Goal: Answer question/provide support: Share knowledge or assist other users

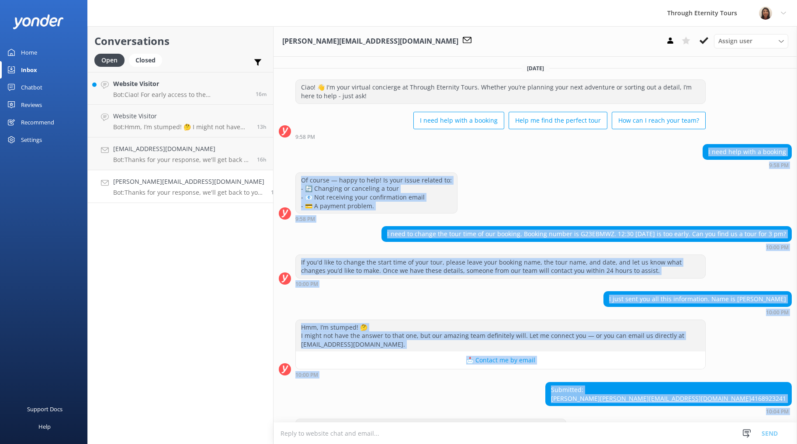
scroll to position [41, 0]
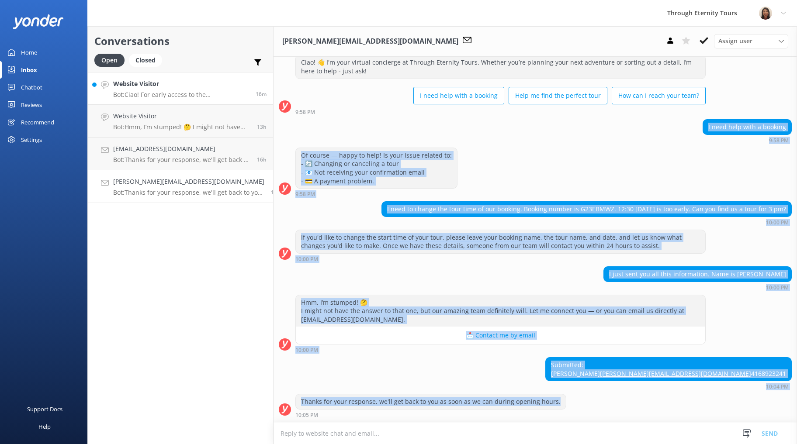
click at [159, 81] on h4 "Website Visitor" at bounding box center [181, 84] width 136 height 10
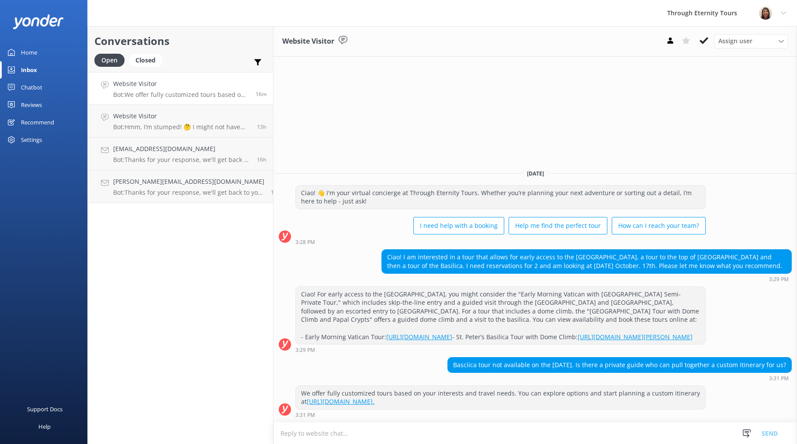
click at [374, 401] on link "[URL][DOMAIN_NAME]." at bounding box center [341, 402] width 68 height 8
click at [317, 436] on textarea at bounding box center [534, 433] width 523 height 21
paste textarea "Hello, my name is [PERSON_NAME] from Through Eternity Tours. How can I assist y…"
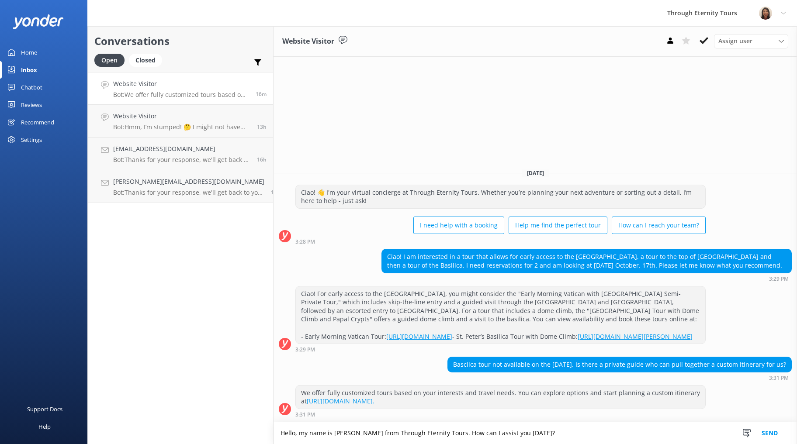
type textarea "Hello, my name is [PERSON_NAME] from Through Eternity Tours. How can I assist y…"
click at [770, 435] on button "Send" at bounding box center [769, 433] width 33 height 22
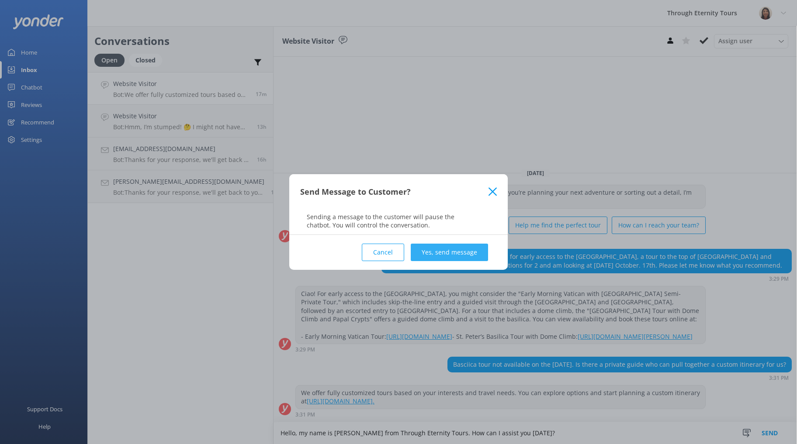
click at [460, 252] on button "Yes, send message" at bounding box center [449, 252] width 77 height 17
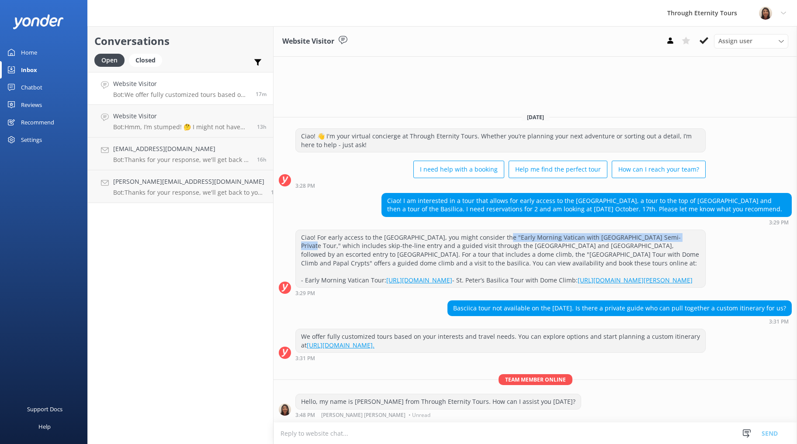
drag, startPoint x: 484, startPoint y: 222, endPoint x: 652, endPoint y: 218, distance: 167.8
click at [652, 230] on div "Ciao! For early access to the [GEOGRAPHIC_DATA], you might consider the "Early …" at bounding box center [500, 259] width 409 height 58
copy div "Early Morning Vatican with Sistine Chapel Semi-Private Tour"
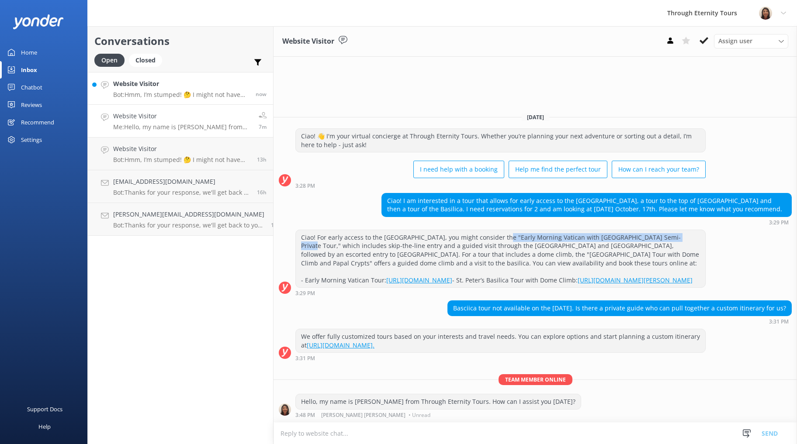
click at [158, 95] on p "Bot: Hmm, I’m stumped! 🤔 I might not have the answer to that one, but our amazi…" at bounding box center [181, 95] width 136 height 8
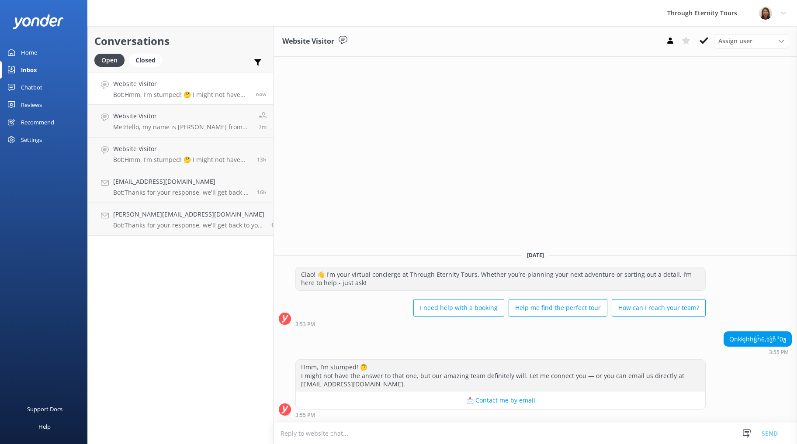
click at [423, 429] on textarea at bounding box center [534, 433] width 523 height 21
type textarea "Thank you for your assistance."
paste textarea "Hello, my name is [PERSON_NAME] from Through Eternity Tours. How can I assist y…"
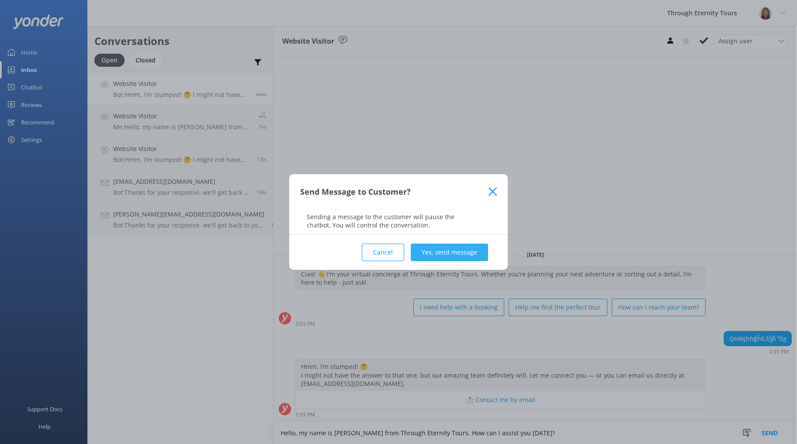
type textarea "Hello, my name is [PERSON_NAME] from Through Eternity Tours. How can I assist y…"
click at [443, 252] on button "Yes, send message" at bounding box center [449, 252] width 77 height 17
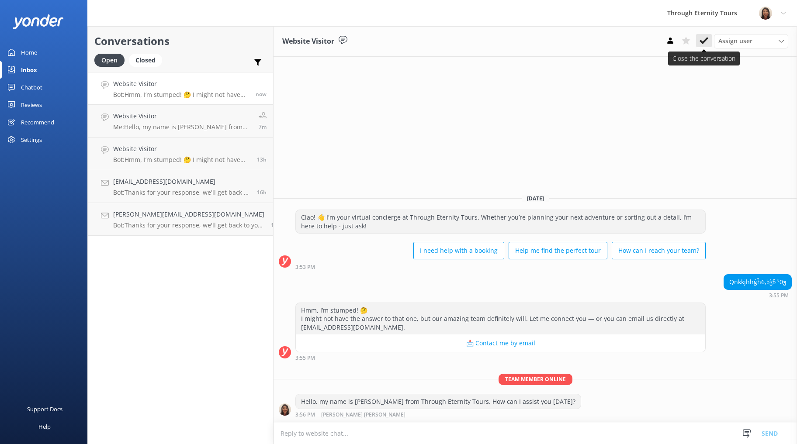
click at [702, 43] on use at bounding box center [703, 40] width 9 height 7
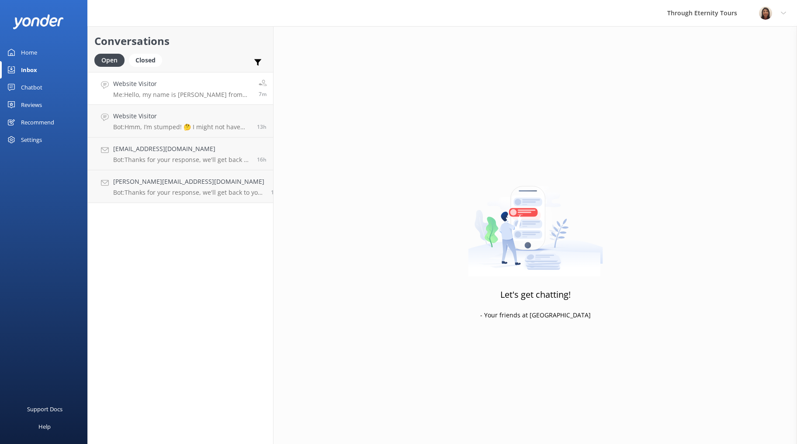
click at [159, 90] on div "Website Visitor Me: Hello, my name is [PERSON_NAME] from Through Eternity Tours…" at bounding box center [182, 88] width 139 height 19
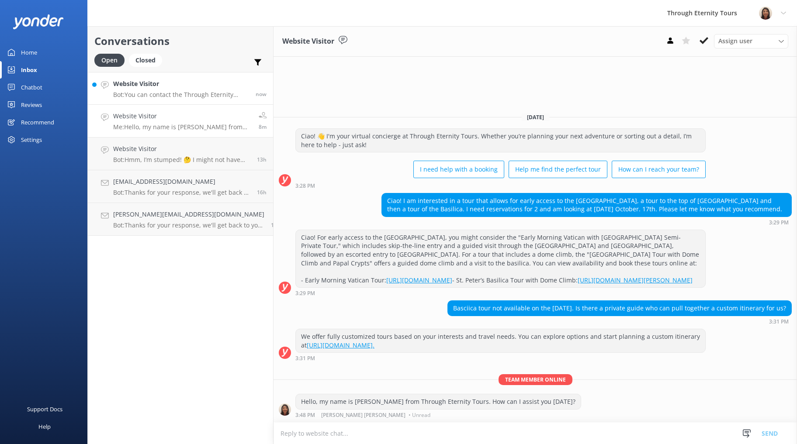
click at [173, 91] on p "Bot: You can contact the Through Eternity Tours team at [PHONE_NUMBER] or [PHON…" at bounding box center [181, 95] width 136 height 8
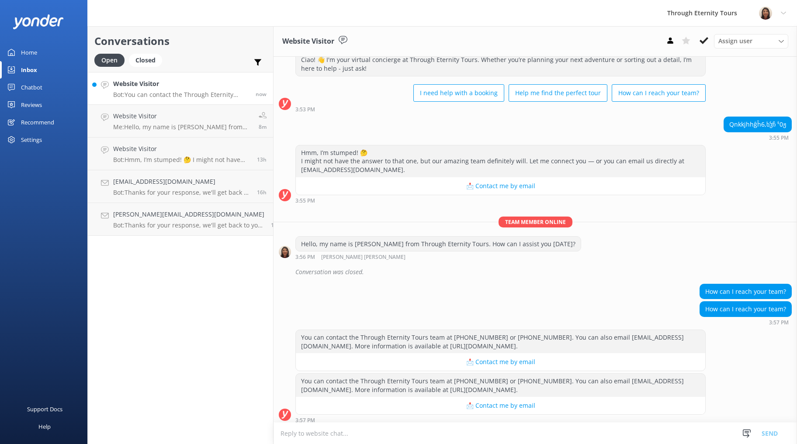
scroll to position [32, 0]
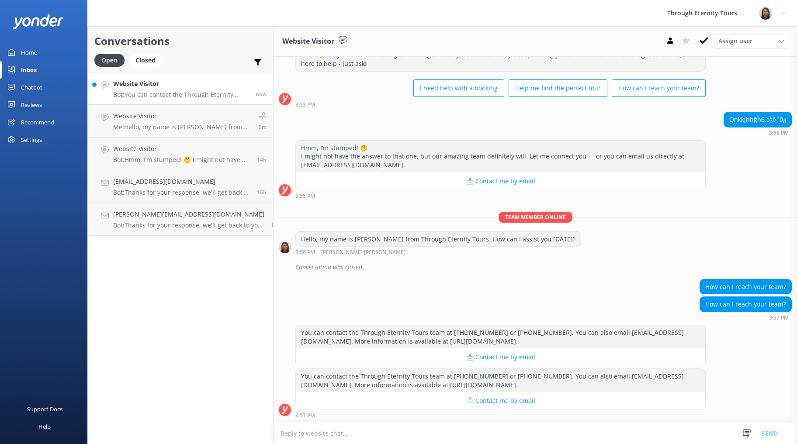
click at [208, 90] on div "Website Visitor Bot: You can contact the Through Eternity Tours team at [PHONE_…" at bounding box center [181, 88] width 136 height 19
click at [194, 88] on h4 "Website Visitor" at bounding box center [181, 84] width 136 height 10
click at [701, 36] on icon at bounding box center [703, 40] width 9 height 9
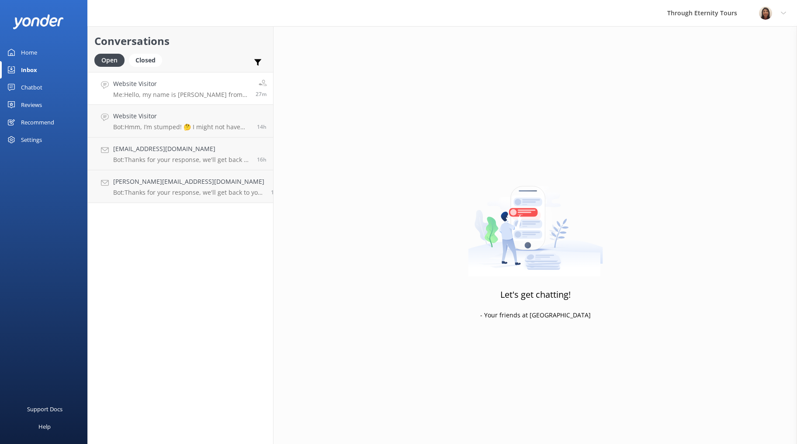
click at [177, 92] on p "Me: Hello, my name is [PERSON_NAME] from Through Eternity Tours. How can I assi…" at bounding box center [181, 95] width 136 height 8
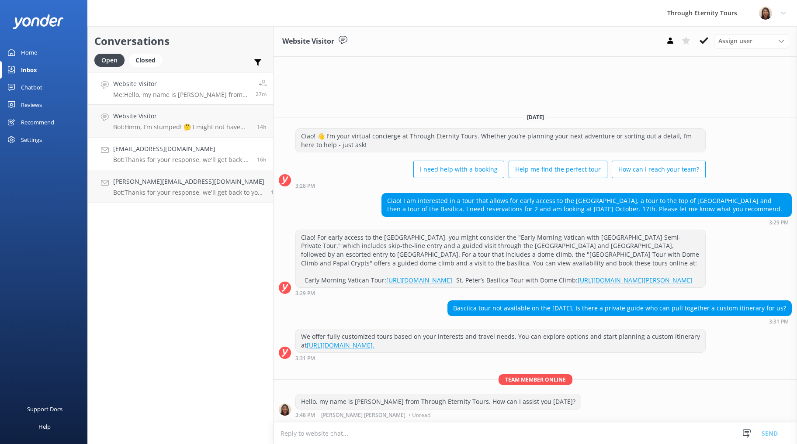
click at [149, 166] on link "[EMAIL_ADDRESS][DOMAIN_NAME] Bot: Thanks for your response, we'll get back to y…" at bounding box center [180, 154] width 185 height 33
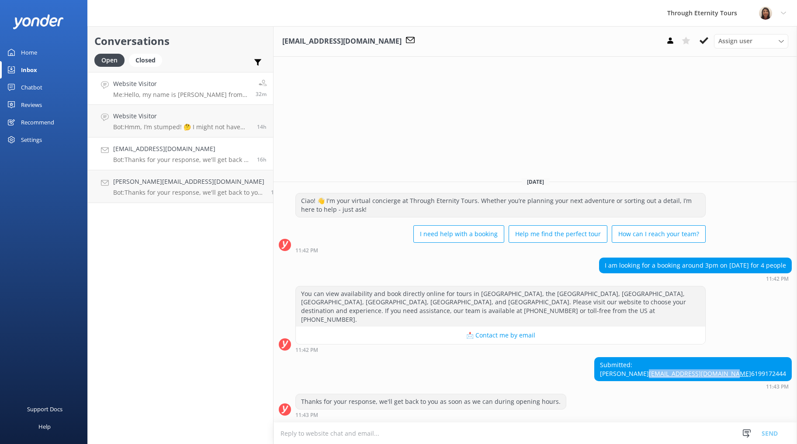
click at [153, 95] on p "Me: Hello, my name is [PERSON_NAME] from Through Eternity Tours. How can I assi…" at bounding box center [181, 95] width 136 height 8
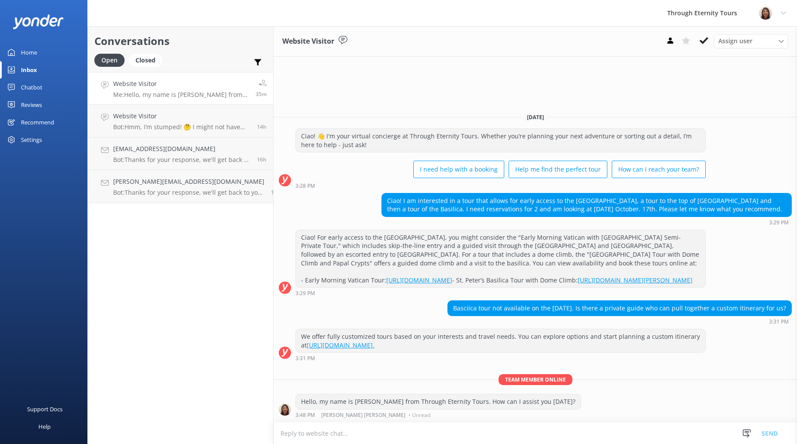
click at [153, 93] on p "Me: Hello, my name is [PERSON_NAME] from Through Eternity Tours. How can I assi…" at bounding box center [181, 95] width 136 height 8
click at [519, 434] on textarea at bounding box center [534, 433] width 523 height 21
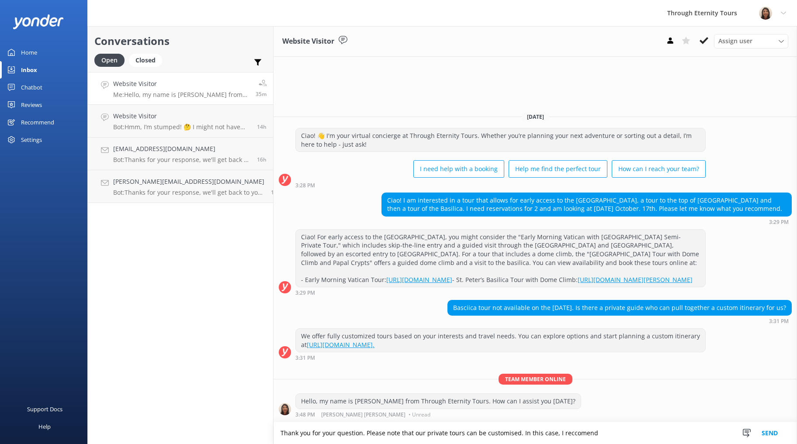
click at [563, 436] on textarea "Thank you for your question. Please note that our private tours can be customis…" at bounding box center [534, 433] width 523 height 22
click at [605, 427] on textarea "Thank you for your question. Please note that our private tours can be customis…" at bounding box center [534, 433] width 523 height 22
click at [605, 433] on textarea "Thank you for your question. Please note that our private tours can be customis…" at bounding box center [534, 433] width 523 height 22
type textarea "Thank you for your question. Please note that our private tours can be customis…"
click at [178, 155] on div "[EMAIL_ADDRESS][DOMAIN_NAME] Bot: Thanks for your response, we'll get back to y…" at bounding box center [181, 153] width 137 height 19
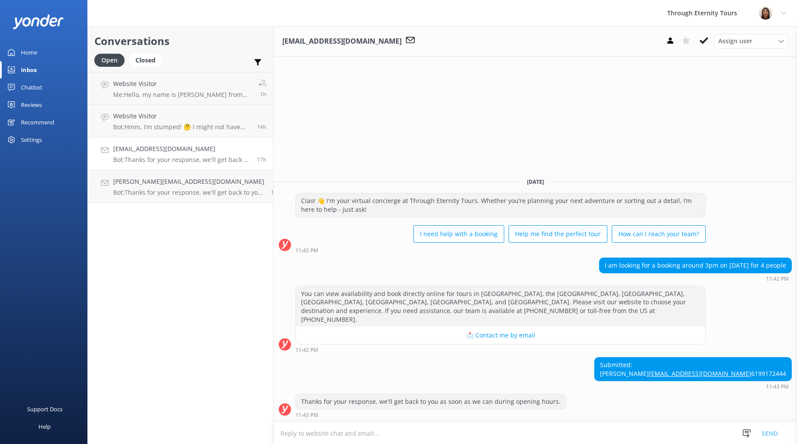
drag, startPoint x: 673, startPoint y: 42, endPoint x: 667, endPoint y: 49, distance: 9.3
click at [673, 42] on icon at bounding box center [670, 40] width 9 height 9
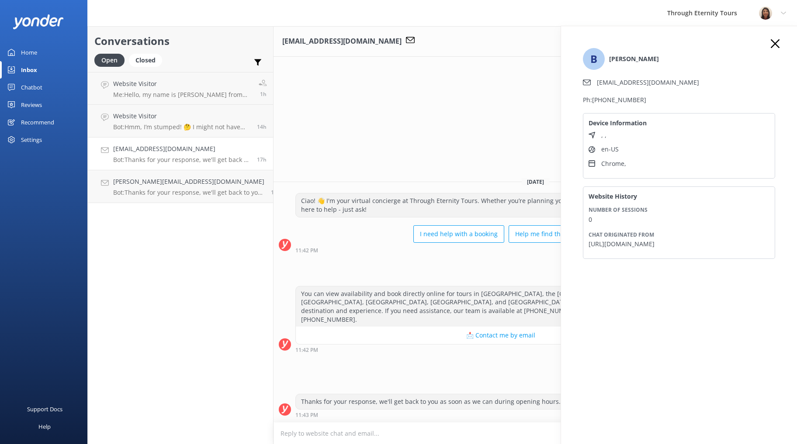
click at [774, 43] on use at bounding box center [775, 43] width 9 height 9
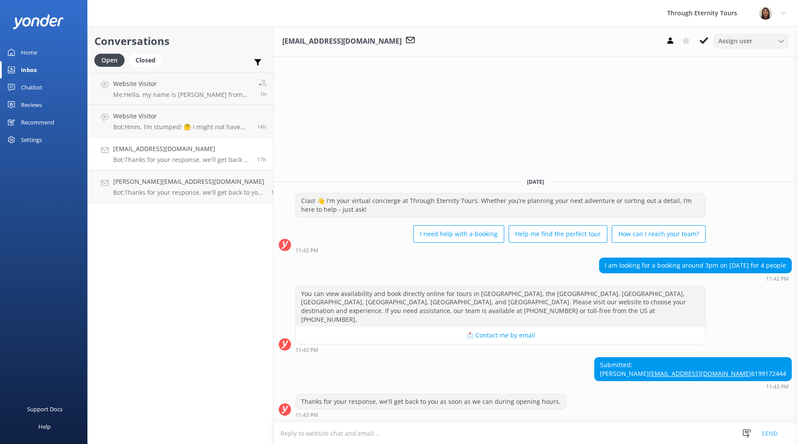
click at [745, 40] on span "Assign user" at bounding box center [735, 41] width 34 height 10
click at [739, 113] on div "[PERSON_NAME] [PERSON_NAME]" at bounding box center [753, 117] width 69 height 18
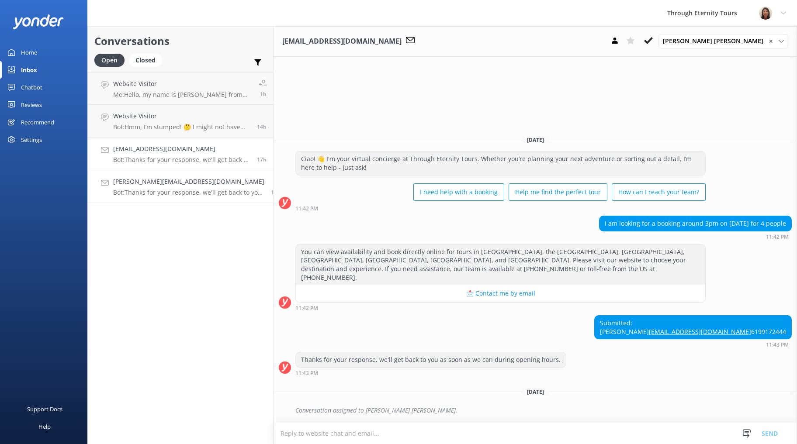
click at [176, 184] on h4 "[PERSON_NAME][EMAIL_ADDRESS][DOMAIN_NAME]" at bounding box center [188, 182] width 151 height 10
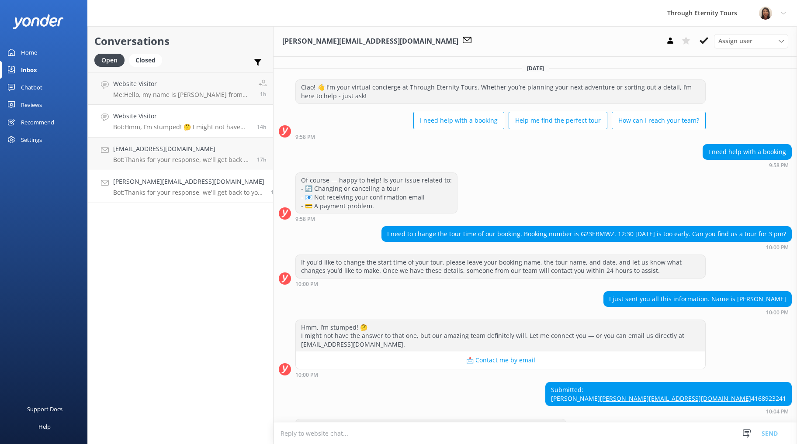
scroll to position [41, 0]
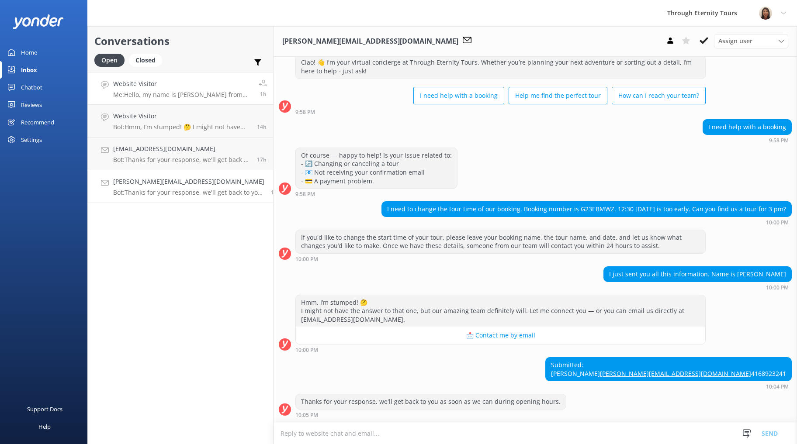
click at [166, 93] on p "Me: Hello, my name is [PERSON_NAME] from Through Eternity Tours. How can I assi…" at bounding box center [182, 95] width 139 height 8
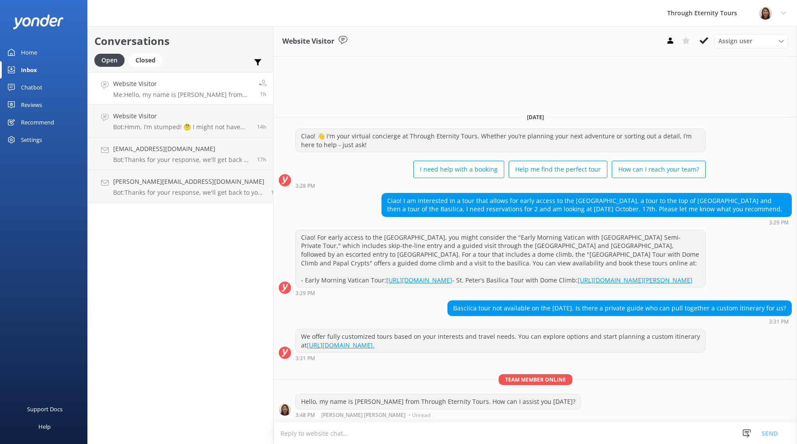
click at [181, 94] on p "Me: Hello, my name is [PERSON_NAME] from Through Eternity Tours. How can I assi…" at bounding box center [182, 95] width 139 height 8
click at [486, 438] on textarea at bounding box center [534, 433] width 523 height 21
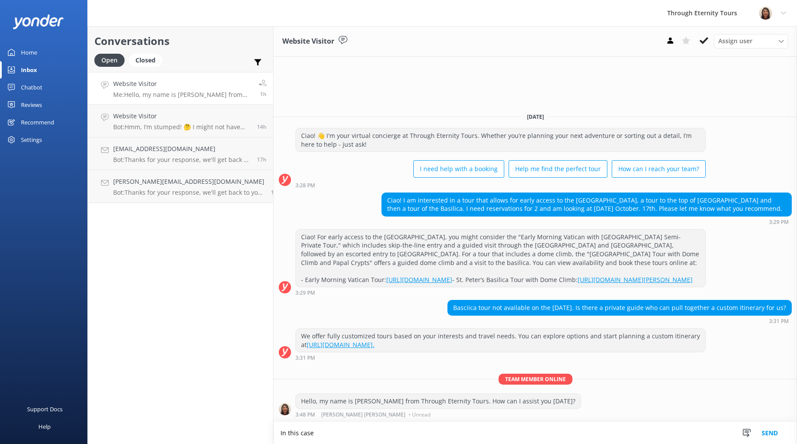
click at [273, 432] on textarea "In this case" at bounding box center [534, 433] width 523 height 22
click at [478, 431] on textarea "Please be aware that our Private tours can be customised. In this case" at bounding box center [534, 433] width 523 height 22
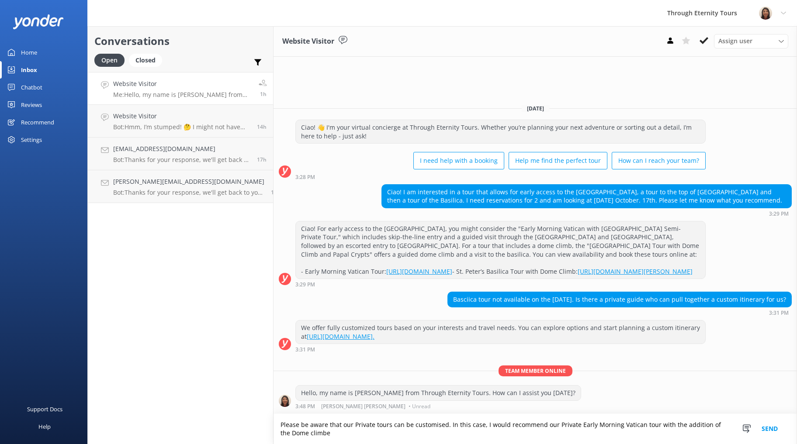
click at [275, 434] on textarea "Please be aware that our Private tours can be customised. In this case, I would…" at bounding box center [534, 429] width 523 height 30
click at [320, 436] on textarea "Please be aware that our Private tours can be customised. In this case, I would…" at bounding box center [534, 429] width 523 height 30
type textarea "Please be aware that our Private tours can be customised. In this case, I would…"
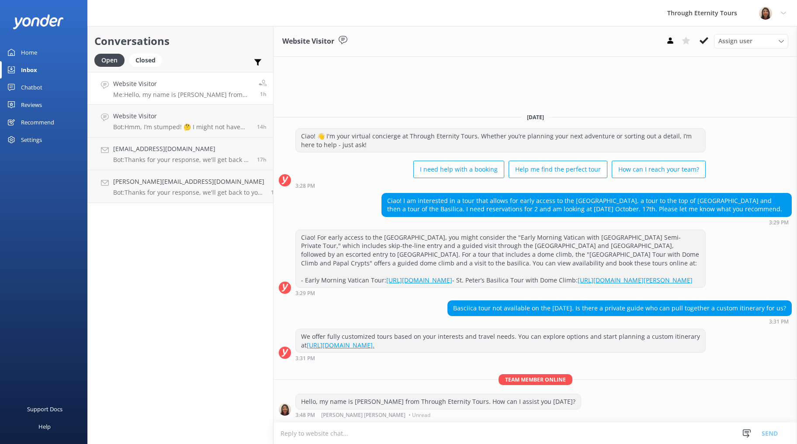
scroll to position [5, 0]
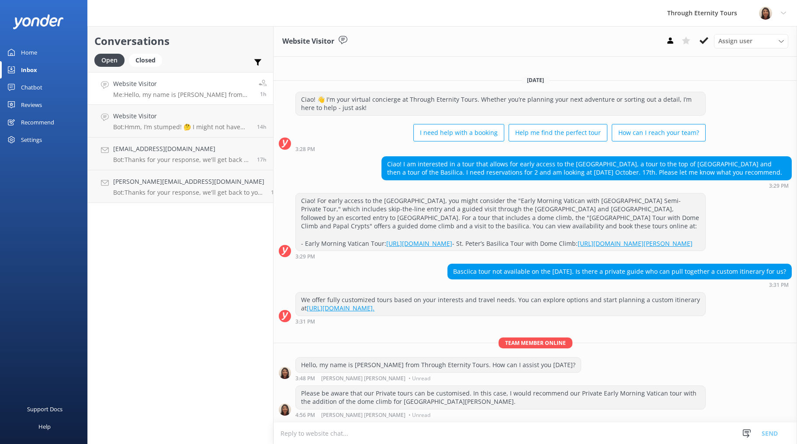
click at [405, 430] on textarea at bounding box center [534, 433] width 523 height 21
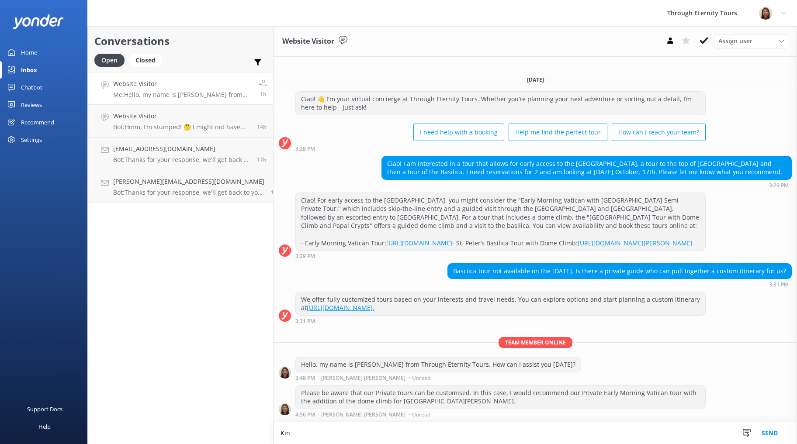
scroll to position [5, 0]
type textarea "Kindly provide us with an email address and we will be happy to send you a prop…"
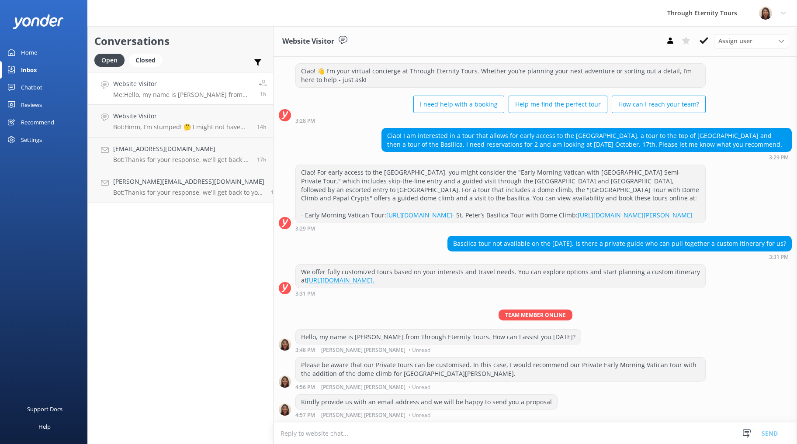
scroll to position [33, 0]
click at [701, 41] on use at bounding box center [703, 40] width 9 height 7
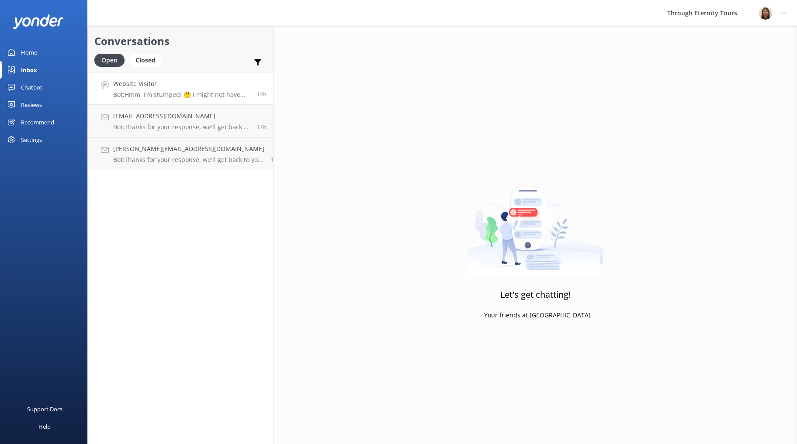
click at [196, 97] on p "Bot: Hmm, I’m stumped! 🤔 I might not have the answer to that one, but our amazi…" at bounding box center [181, 95] width 137 height 8
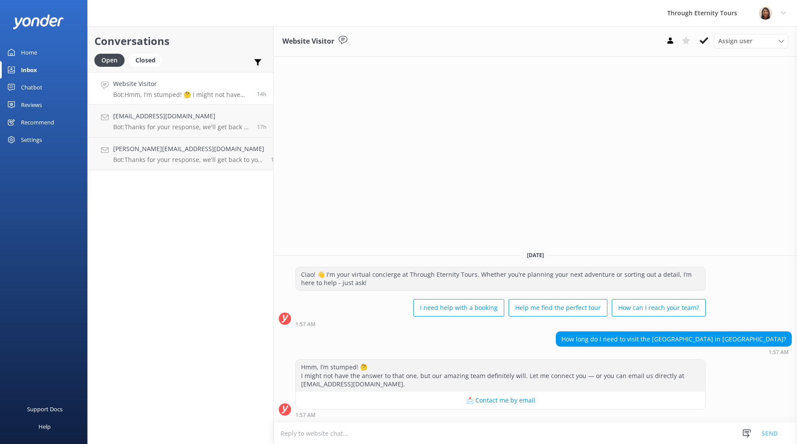
click at [608, 430] on textarea at bounding box center [534, 433] width 523 height 21
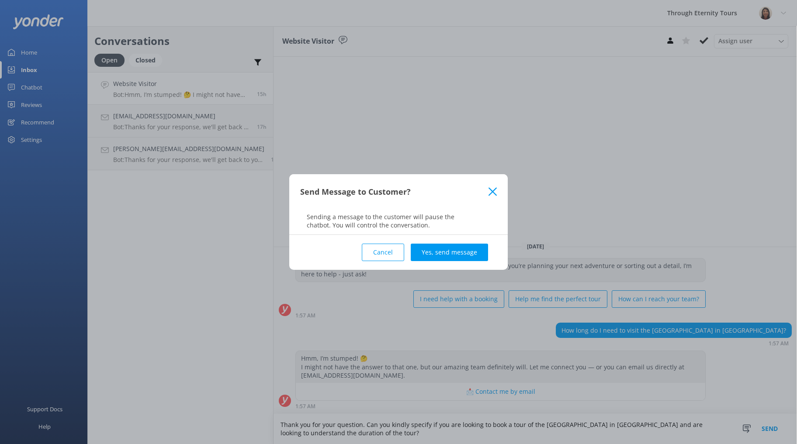
click at [361, 243] on div "Cancel Yes, send message" at bounding box center [398, 252] width 197 height 35
click at [370, 251] on button "Cancel" at bounding box center [383, 252] width 42 height 17
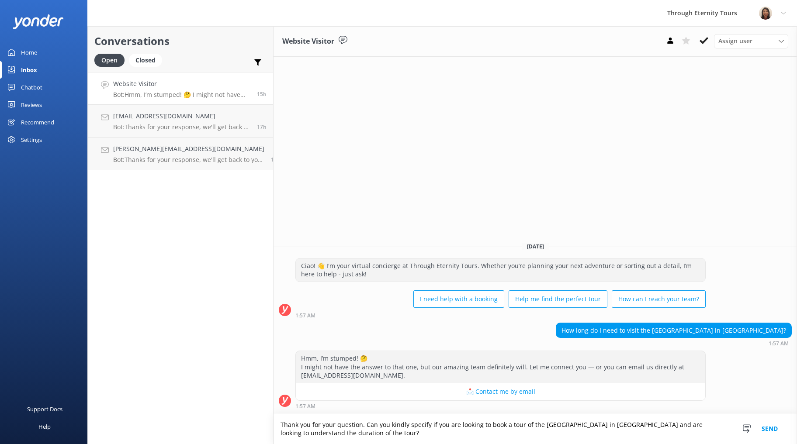
click at [273, 426] on textarea "Thank you for your question. Can you kindly specify if you are looking to book …" at bounding box center [534, 429] width 523 height 30
paste textarea "Hello, my name is [PERSON_NAME] from Through Eternity Tours."
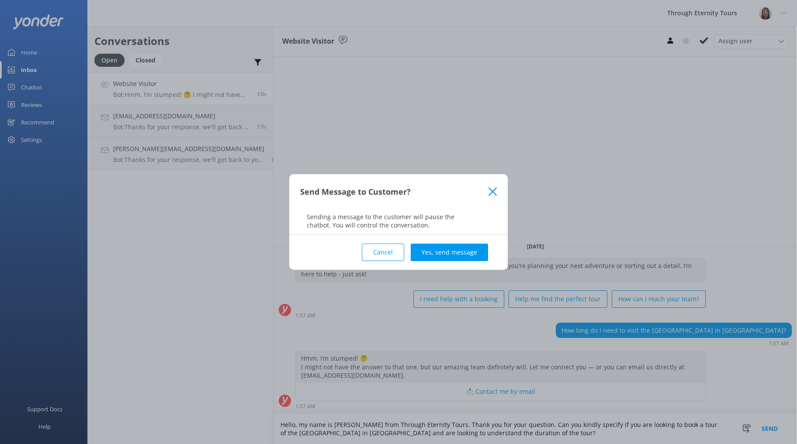
type textarea "Hello, my name is [PERSON_NAME] from Through Eternity Tours. Thank you for your…"
click at [434, 258] on button "Yes, send message" at bounding box center [449, 252] width 77 height 17
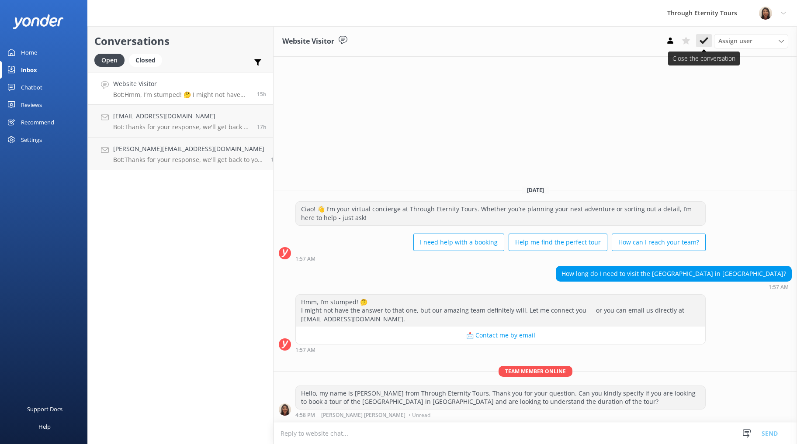
click at [707, 38] on use at bounding box center [703, 40] width 9 height 7
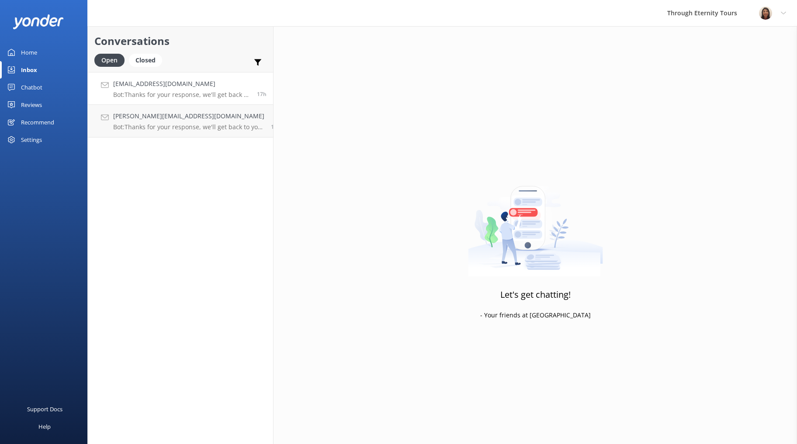
click at [167, 96] on p "Bot: Thanks for your response, we'll get back to you as soon as we can during o…" at bounding box center [181, 95] width 137 height 8
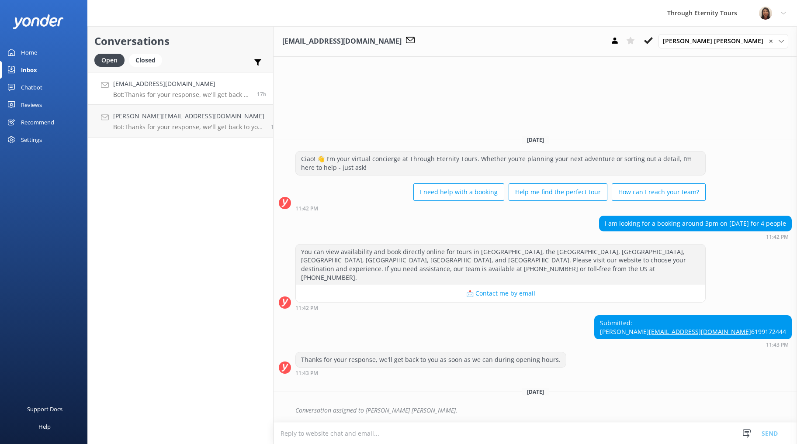
click at [165, 90] on div "[EMAIL_ADDRESS][DOMAIN_NAME] Bot: Thanks for your response, we'll get back to y…" at bounding box center [181, 88] width 137 height 19
click at [712, 316] on div "Submitted: [PERSON_NAME] [EMAIL_ADDRESS][DOMAIN_NAME] 6199172444" at bounding box center [693, 327] width 197 height 23
copy div "[PERSON_NAME]"
click at [653, 38] on use at bounding box center [648, 40] width 9 height 7
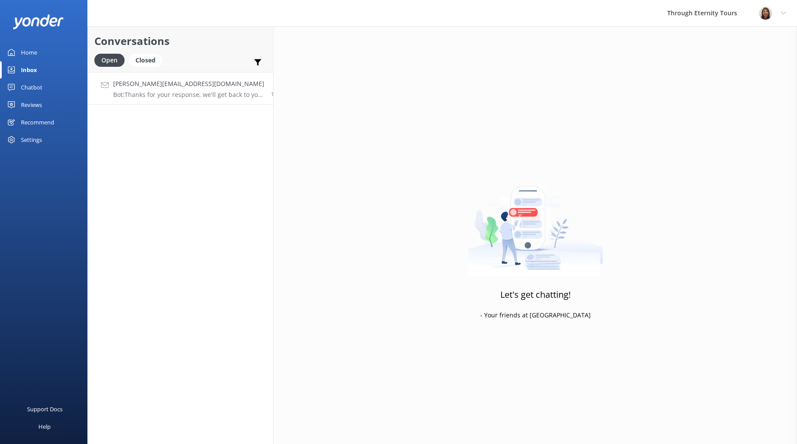
click at [153, 86] on h4 "[PERSON_NAME][EMAIL_ADDRESS][DOMAIN_NAME]" at bounding box center [188, 84] width 151 height 10
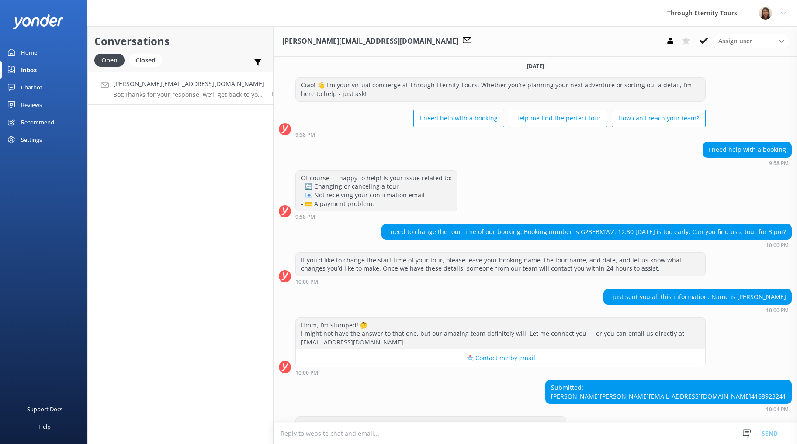
scroll to position [1, 0]
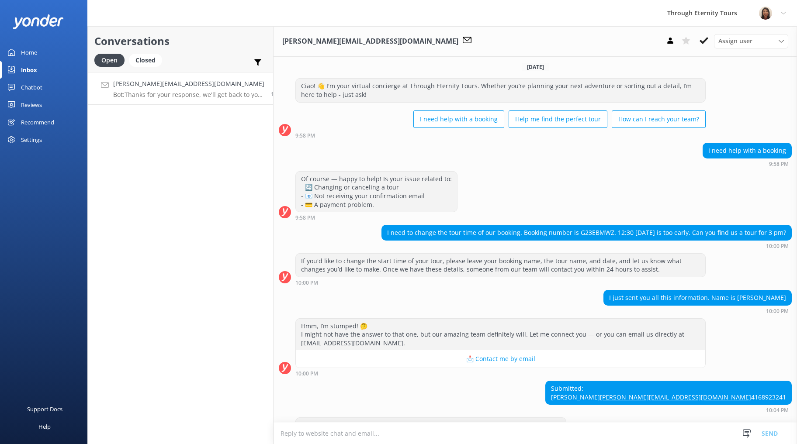
click at [584, 230] on div "I need to change the tour time of our booking. Booking number is G23EBMWZ. 12:3…" at bounding box center [586, 232] width 409 height 15
click at [583, 231] on div "I need to change the tour time of our booking. Booking number is G23EBMWZ. 12:3…" at bounding box center [586, 232] width 409 height 15
copy div "G23EBMWZ"
click at [31, 55] on div "Home" at bounding box center [29, 52] width 16 height 17
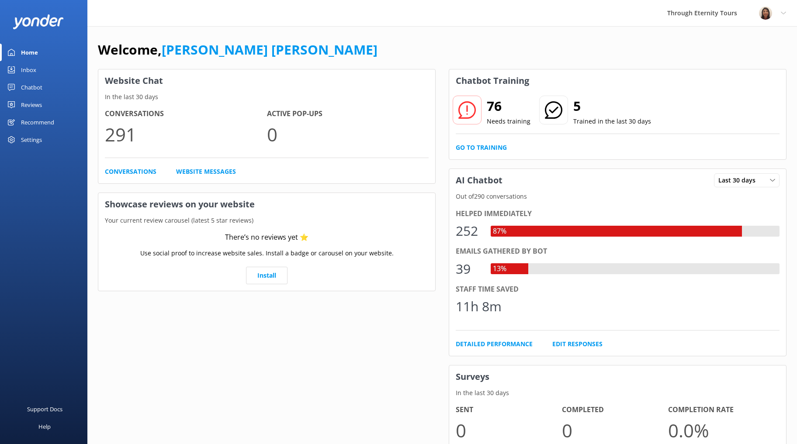
click at [45, 80] on link "Chatbot" at bounding box center [43, 87] width 87 height 17
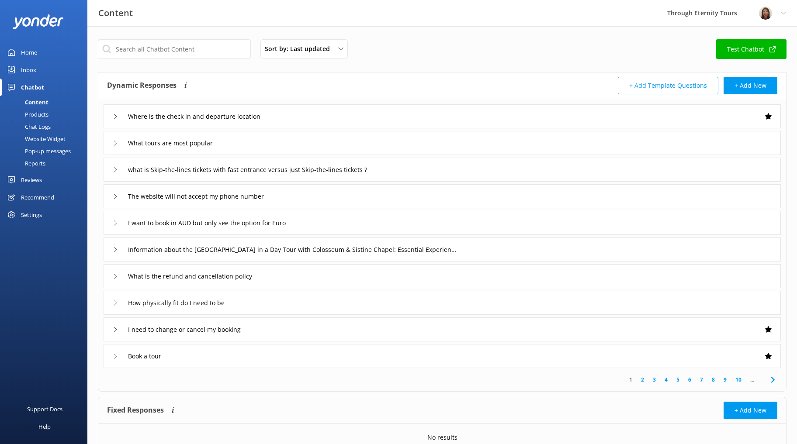
click at [28, 68] on div "Inbox" at bounding box center [28, 69] width 15 height 17
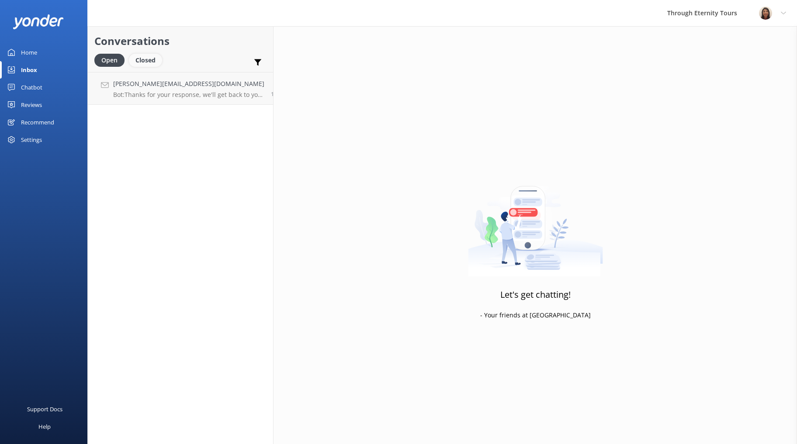
click at [149, 63] on div "Closed" at bounding box center [145, 60] width 33 height 13
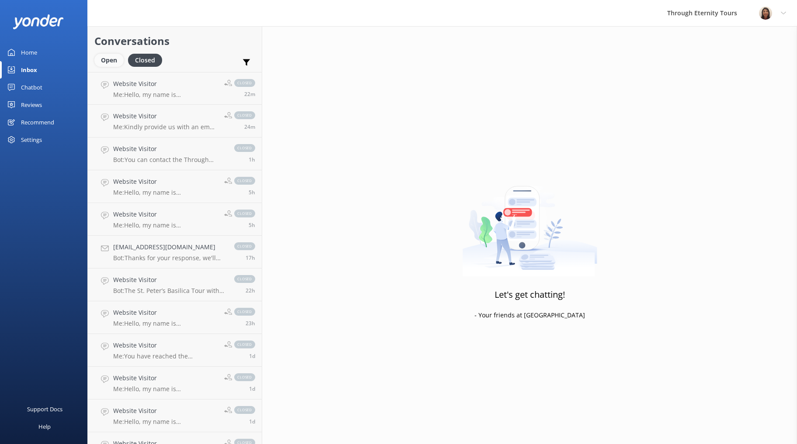
click at [114, 61] on div "Open" at bounding box center [108, 60] width 29 height 13
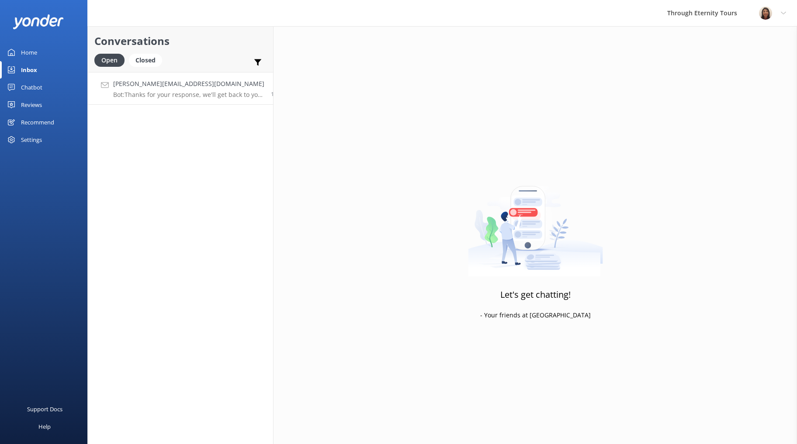
click at [217, 86] on h4 "[PERSON_NAME][EMAIL_ADDRESS][DOMAIN_NAME]" at bounding box center [188, 84] width 151 height 10
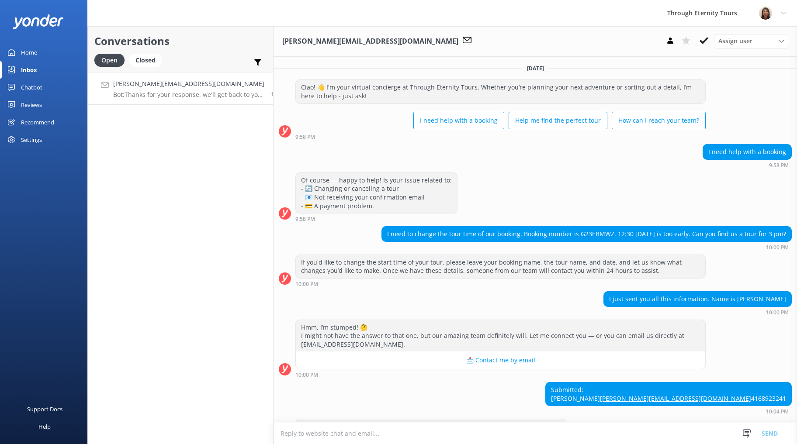
scroll to position [41, 0]
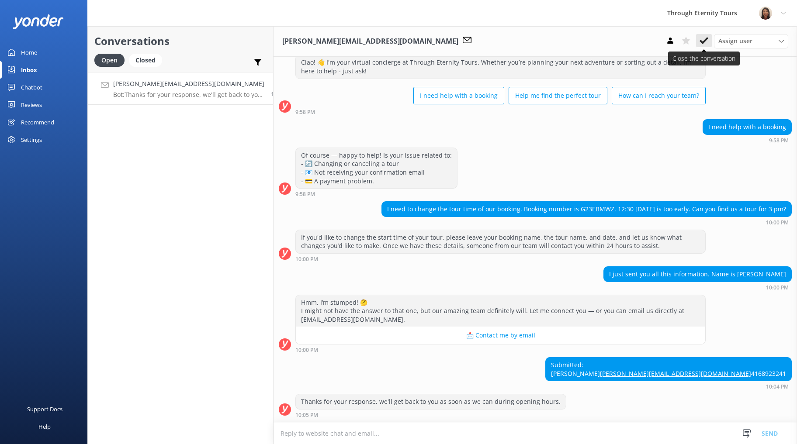
click at [702, 41] on icon at bounding box center [703, 40] width 9 height 9
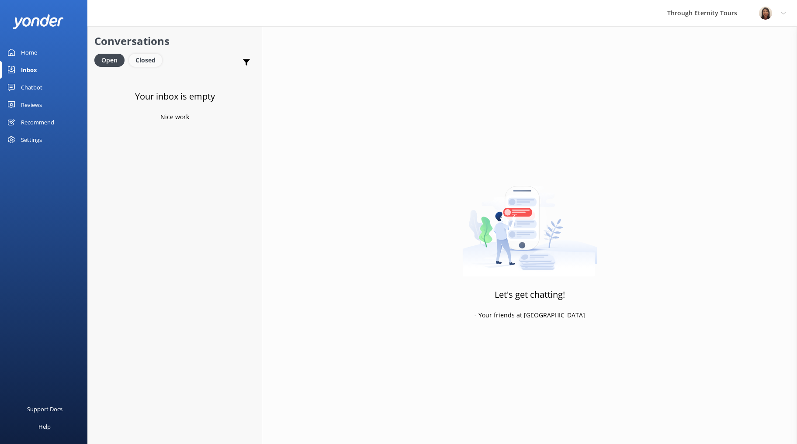
click at [146, 60] on div "Closed" at bounding box center [145, 60] width 33 height 13
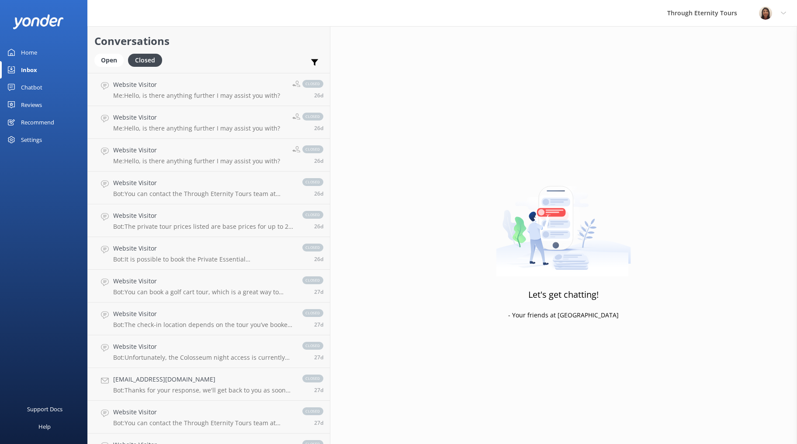
scroll to position [8355, 0]
click at [117, 68] on div "Open Closed" at bounding box center [130, 64] width 72 height 21
click at [105, 60] on div "Open" at bounding box center [108, 60] width 29 height 13
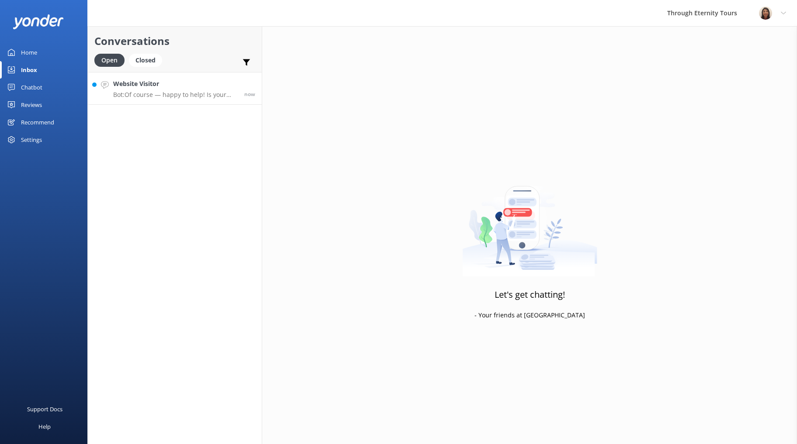
click at [192, 100] on link "Website Visitor Bot: Of course — happy to help! Is your issue related to: - Cha…" at bounding box center [175, 88] width 174 height 33
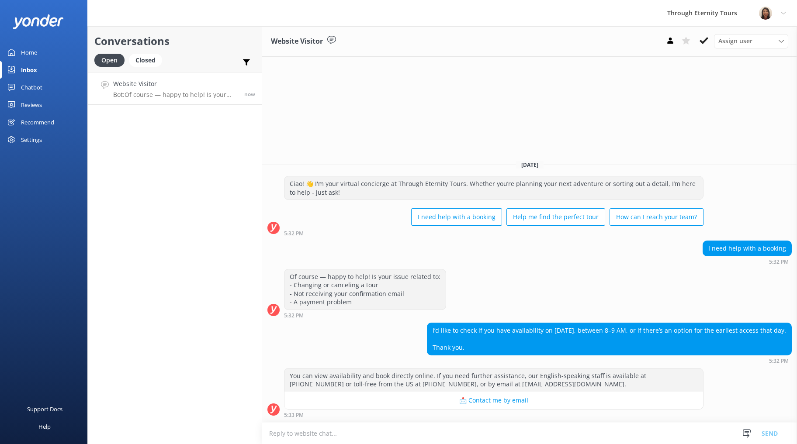
click at [478, 433] on textarea at bounding box center [529, 433] width 535 height 21
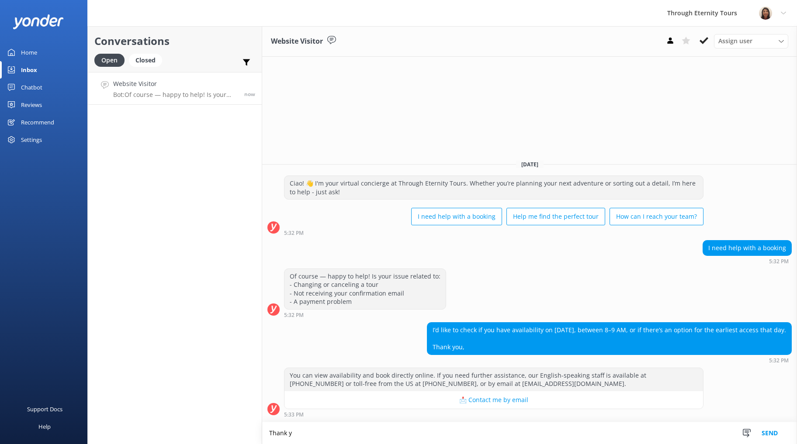
click at [270, 433] on textarea "Thank y" at bounding box center [529, 433] width 535 height 22
paste textarea "Hello, my name is [PERSON_NAME] from Through Eternity Tours. How can I assist y…"
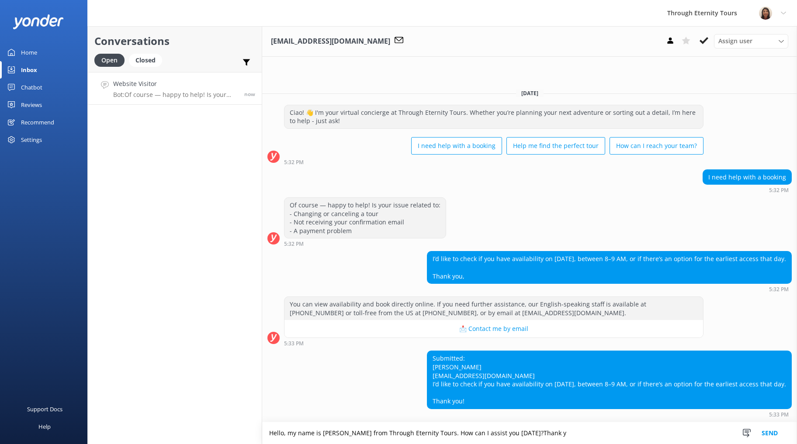
drag, startPoint x: 496, startPoint y: 432, endPoint x: 427, endPoint y: 432, distance: 68.6
click at [429, 432] on textarea "Hello, my name is [PERSON_NAME] from Through Eternity Tours. How can I assist y…" at bounding box center [529, 433] width 535 height 22
click at [465, 437] on textarea "Hello, my name is [PERSON_NAME] from Through Eternity Tours. Thank y" at bounding box center [529, 433] width 535 height 22
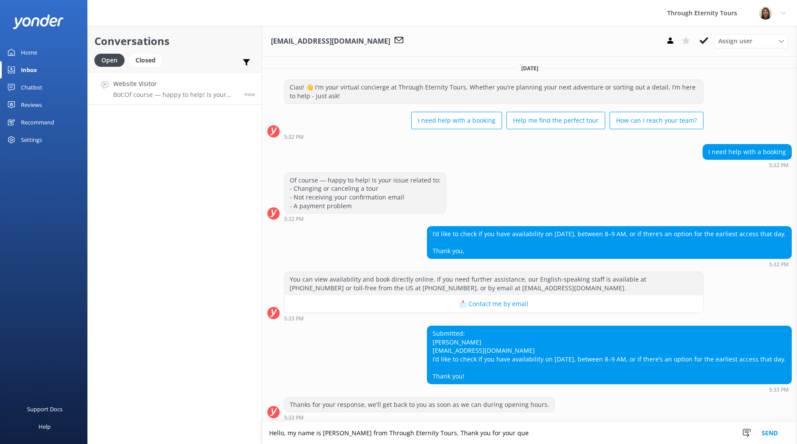
scroll to position [3, 0]
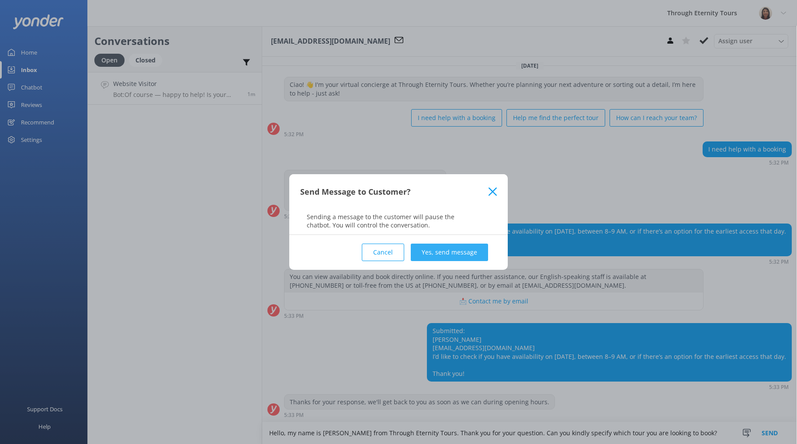
type textarea "Hello, my name is [PERSON_NAME] from Through Eternity Tours. Thank you for your…"
click at [428, 253] on button "Yes, send message" at bounding box center [449, 252] width 77 height 17
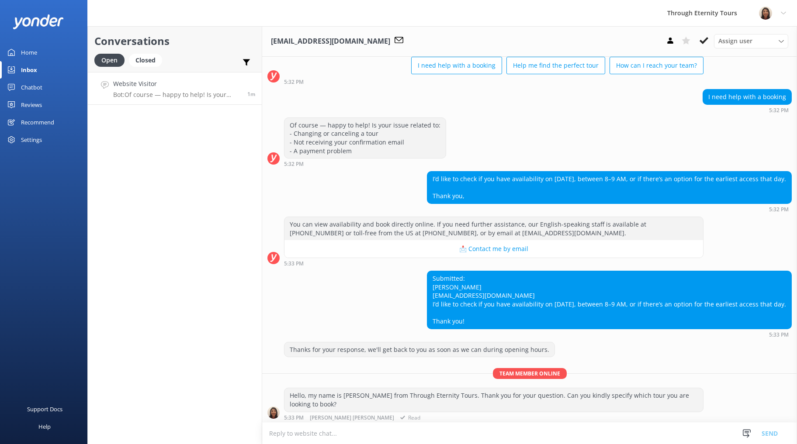
scroll to position [57, 0]
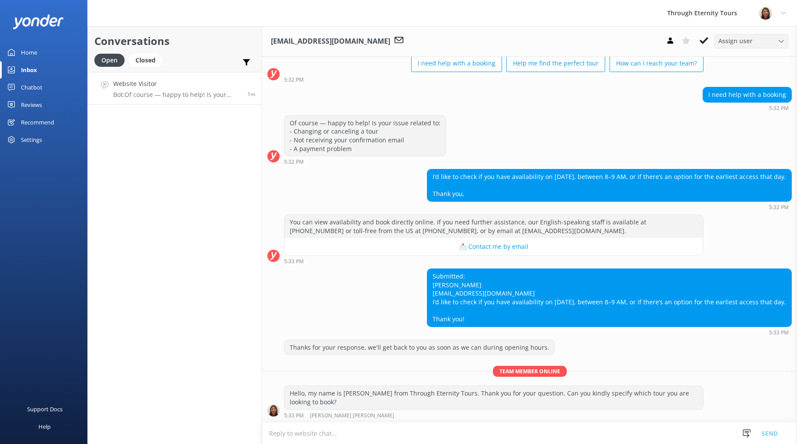
drag, startPoint x: 754, startPoint y: 38, endPoint x: 750, endPoint y: 52, distance: 14.1
click at [754, 38] on div "Assign user" at bounding box center [751, 41] width 70 height 10
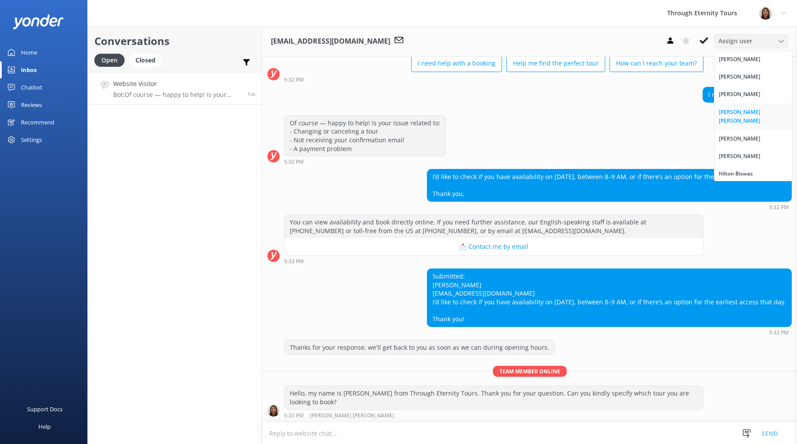
click at [747, 114] on div "[PERSON_NAME] [PERSON_NAME]" at bounding box center [753, 117] width 69 height 18
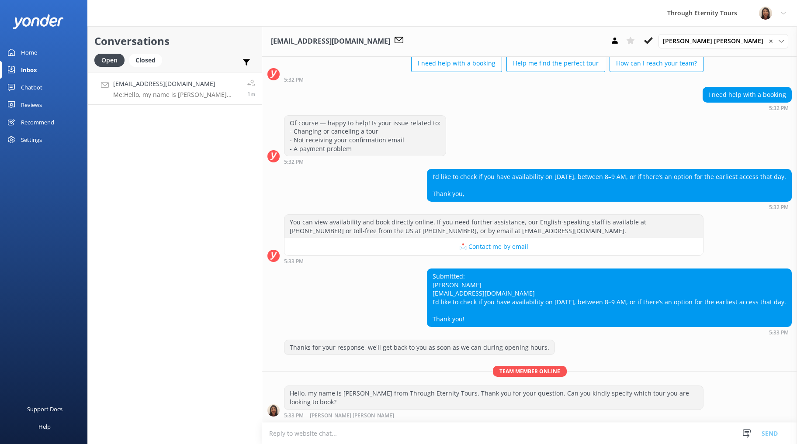
scroll to position [76, 0]
